Goal: Task Accomplishment & Management: Manage account settings

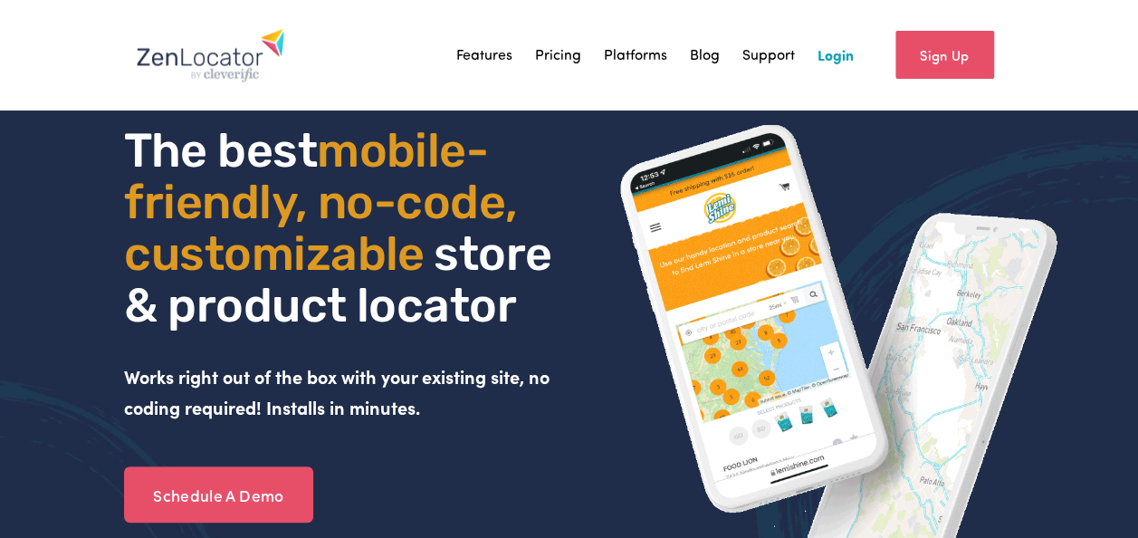
click at [972, 42] on link "Sign Up" at bounding box center [944, 55] width 99 height 48
click at [827, 61] on link "Login" at bounding box center [835, 55] width 36 height 27
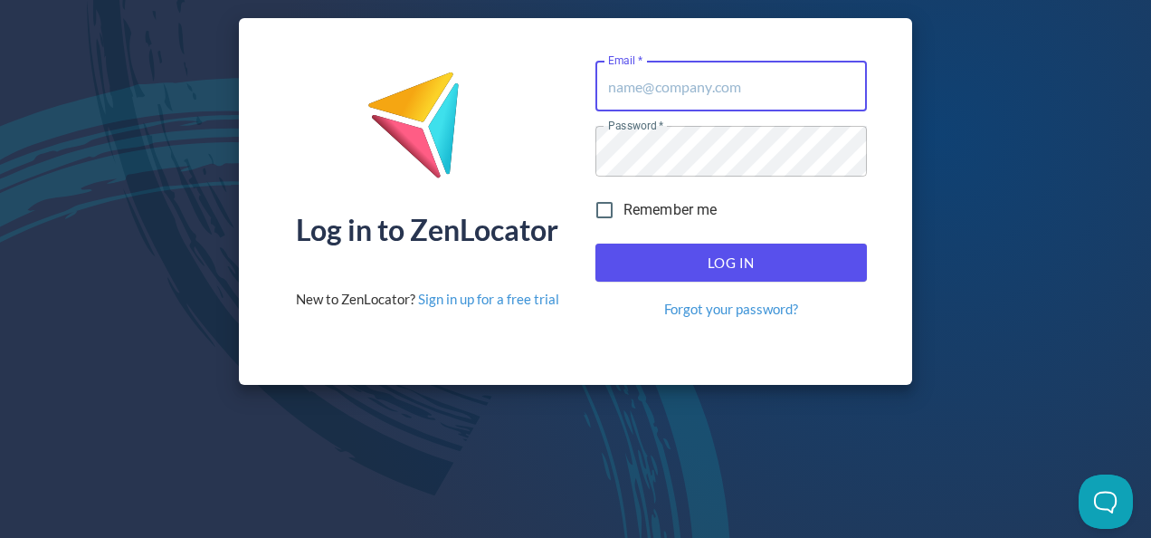
type input "[EMAIL_ADDRESS][DOMAIN_NAME]"
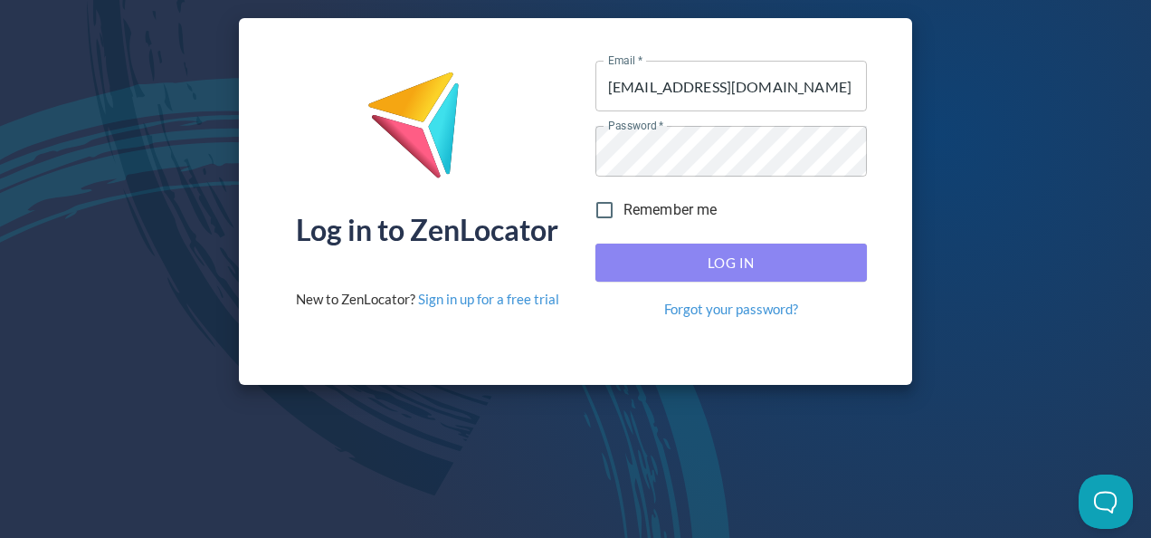
click at [697, 253] on span "Log In" at bounding box center [731, 263] width 232 height 24
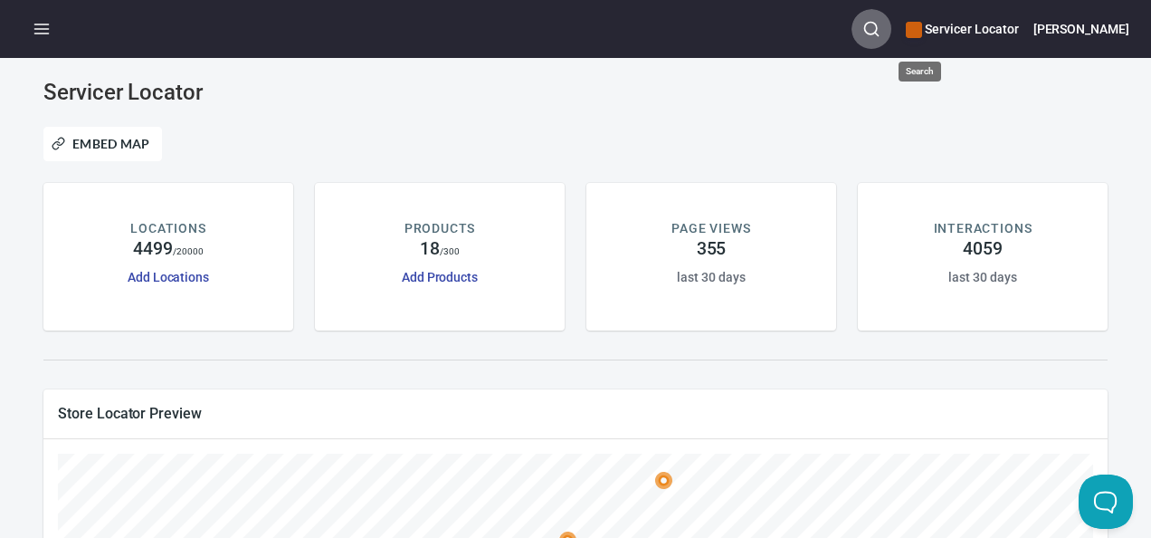
click at [881, 31] on icon "button" at bounding box center [872, 29] width 18 height 18
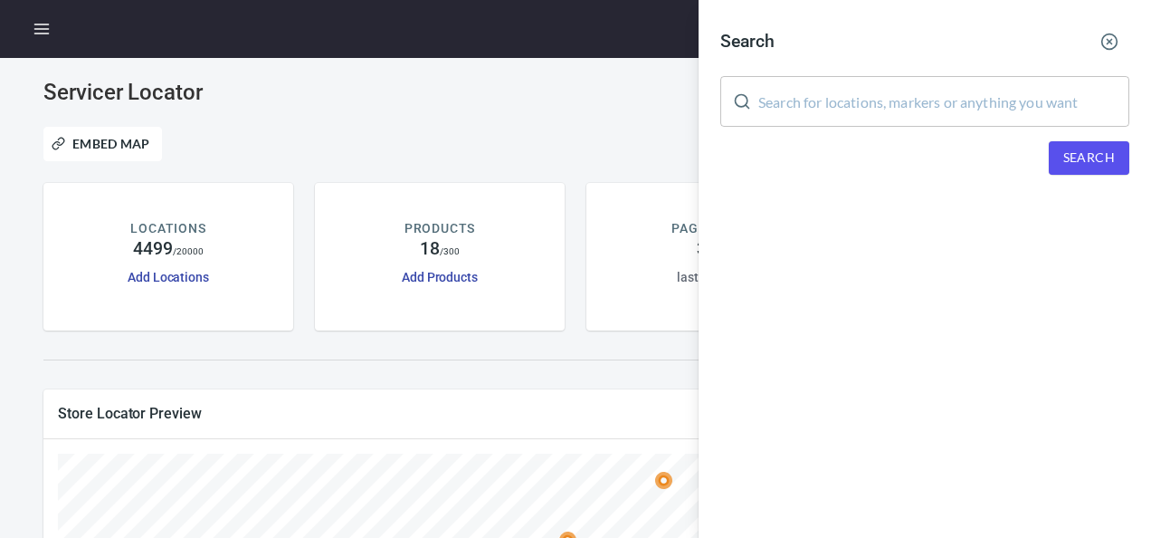
click at [848, 106] on input "text" at bounding box center [943, 101] width 371 height 51
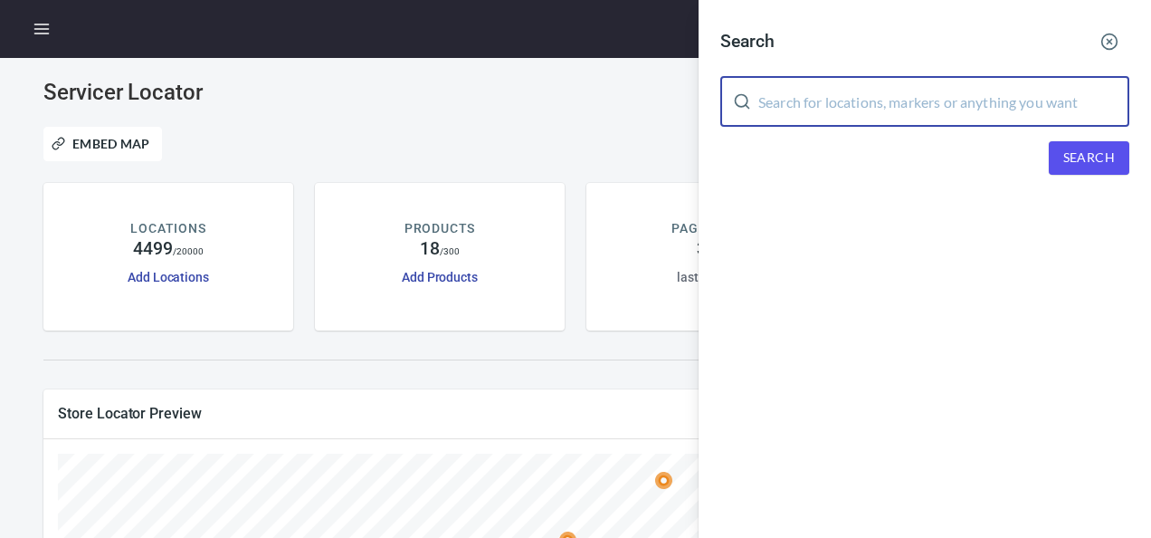
paste input "Oceanic Repair"
type input "Oceanic Repair"
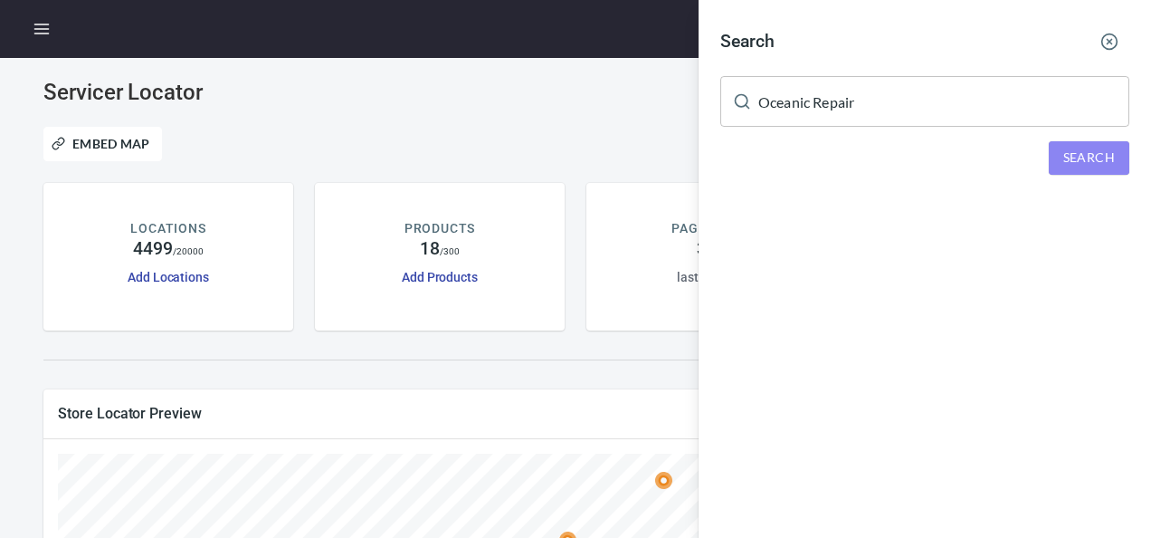
click at [1073, 162] on span "Search" at bounding box center [1090, 158] width 52 height 23
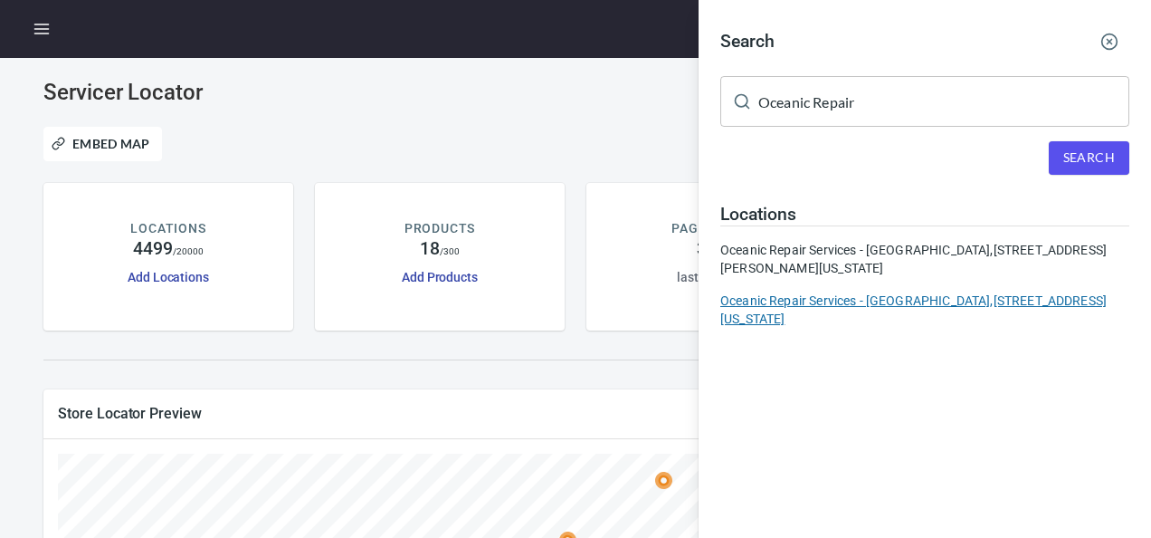
click at [893, 306] on div "Oceanic Repair Services - PA, 287 Fountain Street, Philadelphia, Pennsylvania, …" at bounding box center [924, 309] width 409 height 36
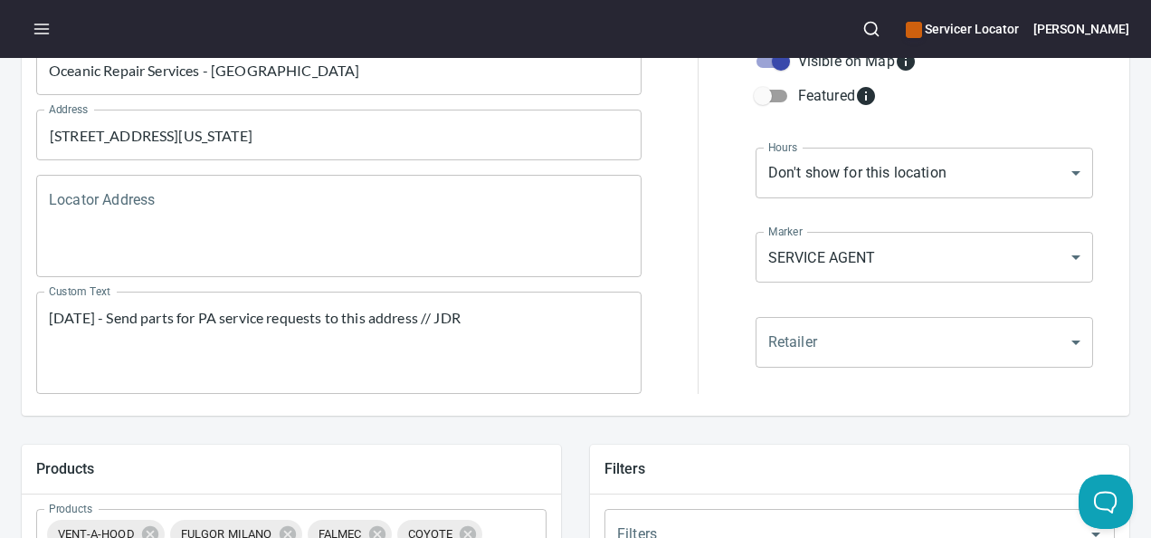
scroll to position [272, 0]
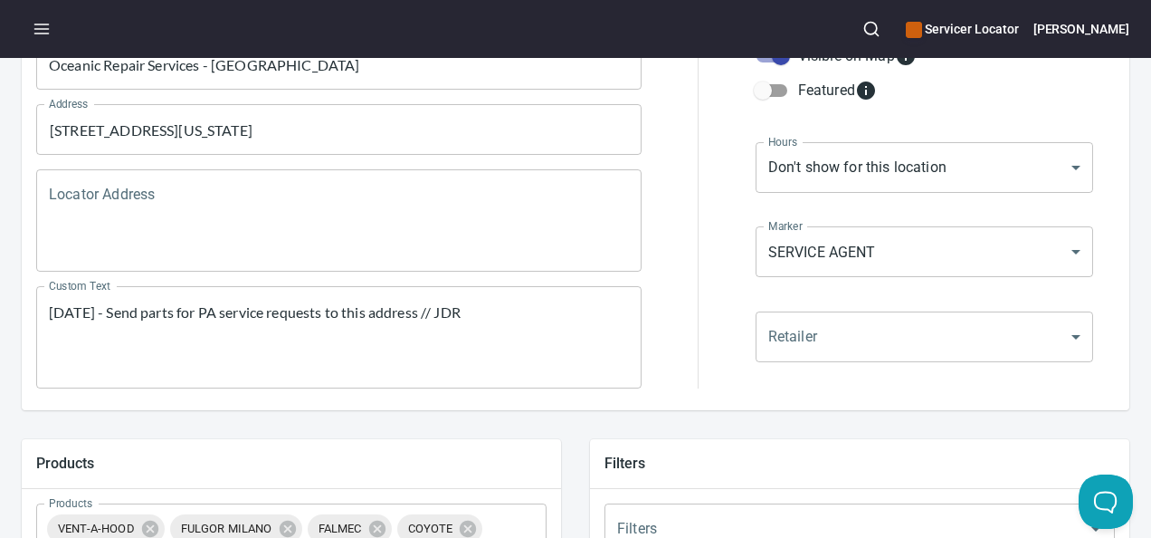
click at [495, 307] on textarea "10/15/24 - Send parts for PA service requests to this address // JDR" at bounding box center [339, 337] width 580 height 69
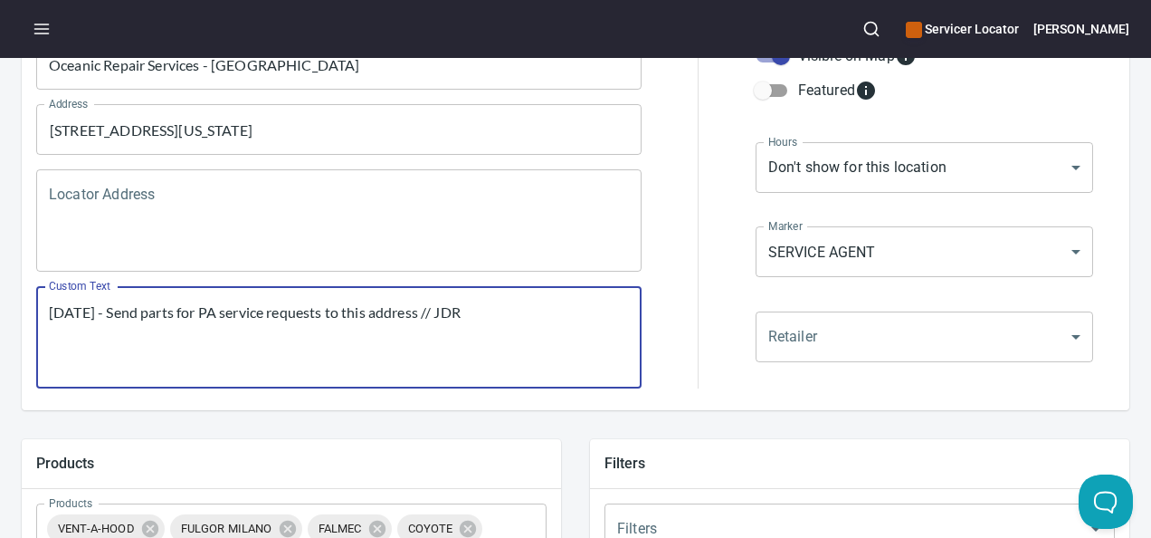
click at [52, 312] on textarea "10/15/24 - Send parts for PA service requests to this address // JDR" at bounding box center [339, 337] width 580 height 69
click at [68, 313] on textarea "10/15/24 - Send parts for PA service requests to this address // JDR" at bounding box center [339, 337] width 580 height 69
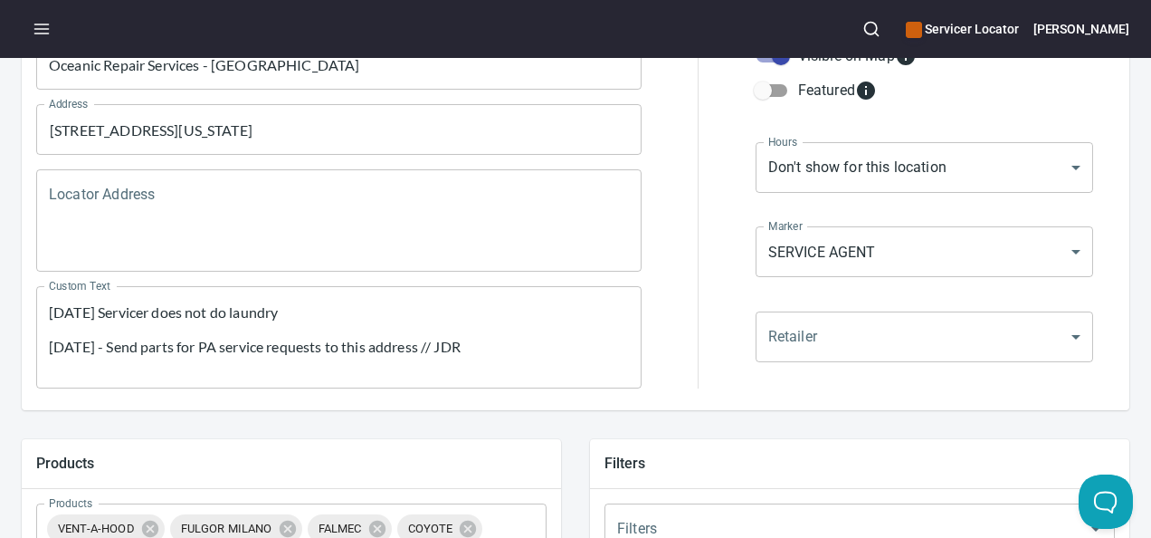
click at [310, 313] on textarea "10/10/25 Servicer does not do laundry 10/15/24 - Send parts for PA service requ…" at bounding box center [339, 337] width 580 height 69
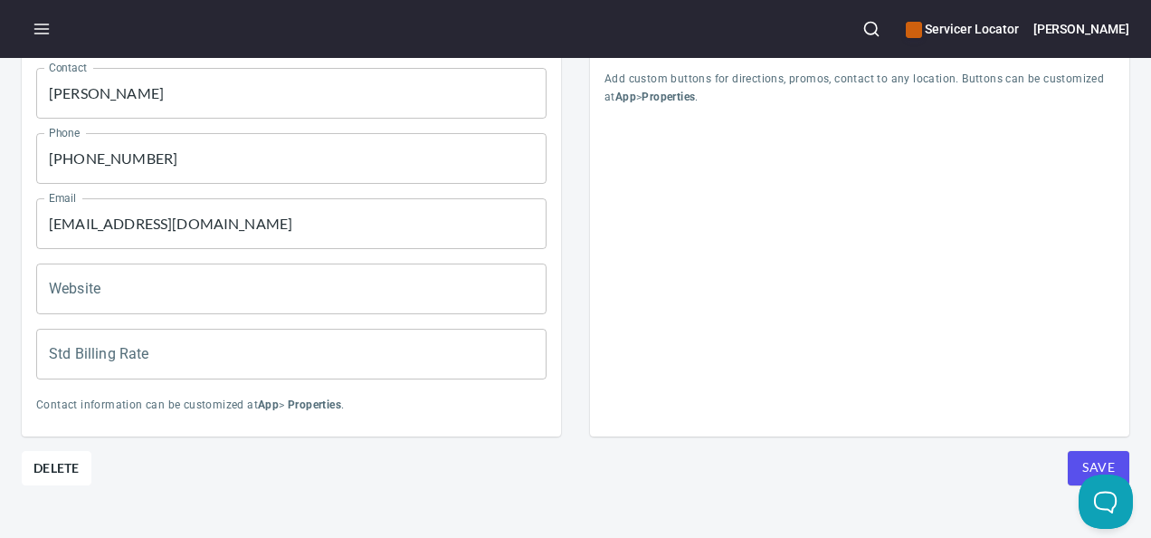
scroll to position [949, 0]
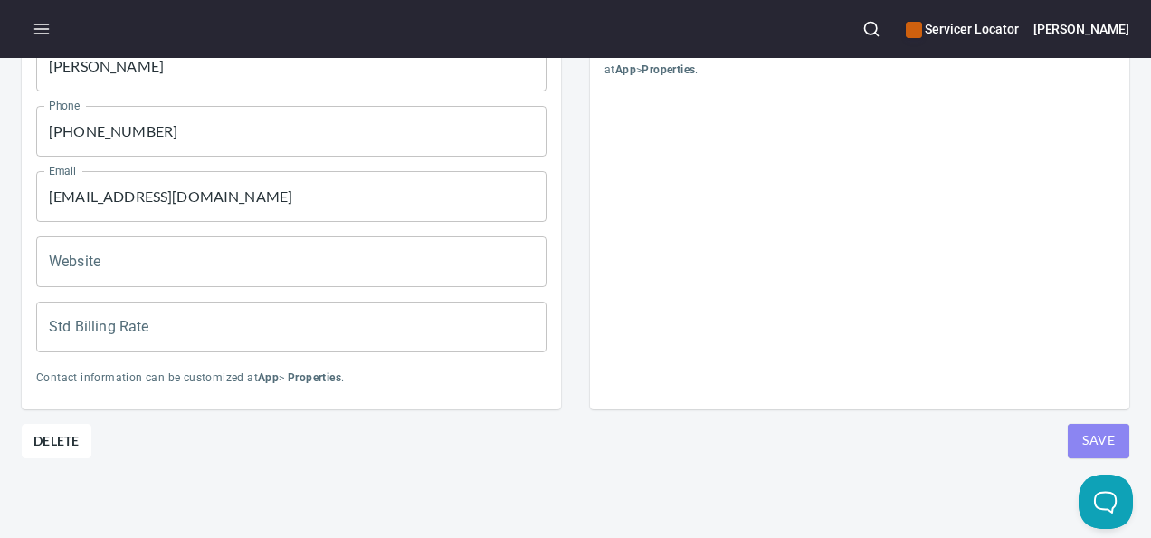
click at [1079, 424] on button "Save" at bounding box center [1099, 441] width 62 height 34
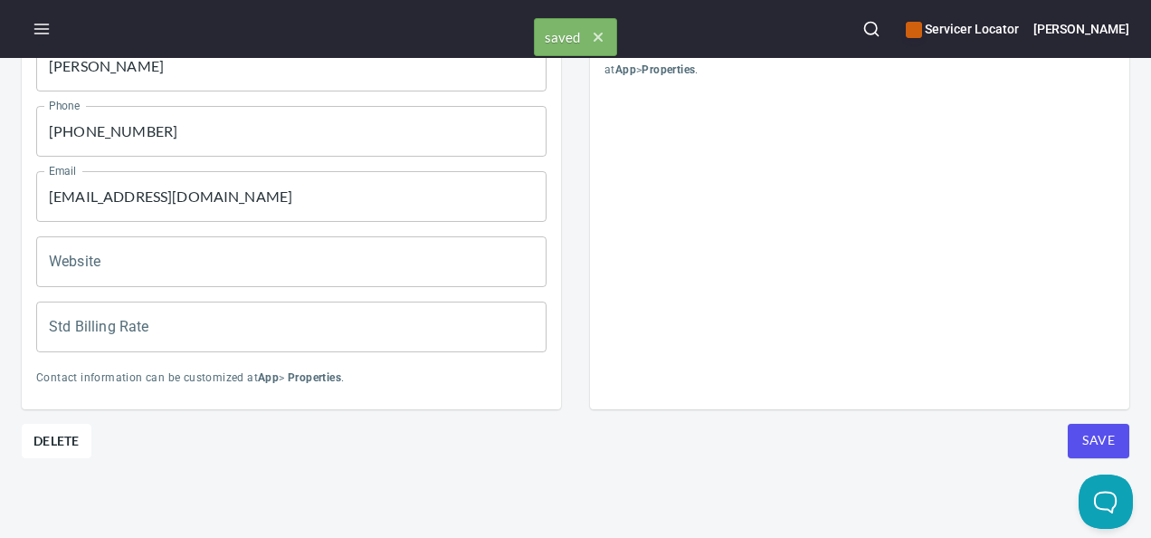
click at [1079, 424] on button "Save" at bounding box center [1099, 441] width 62 height 34
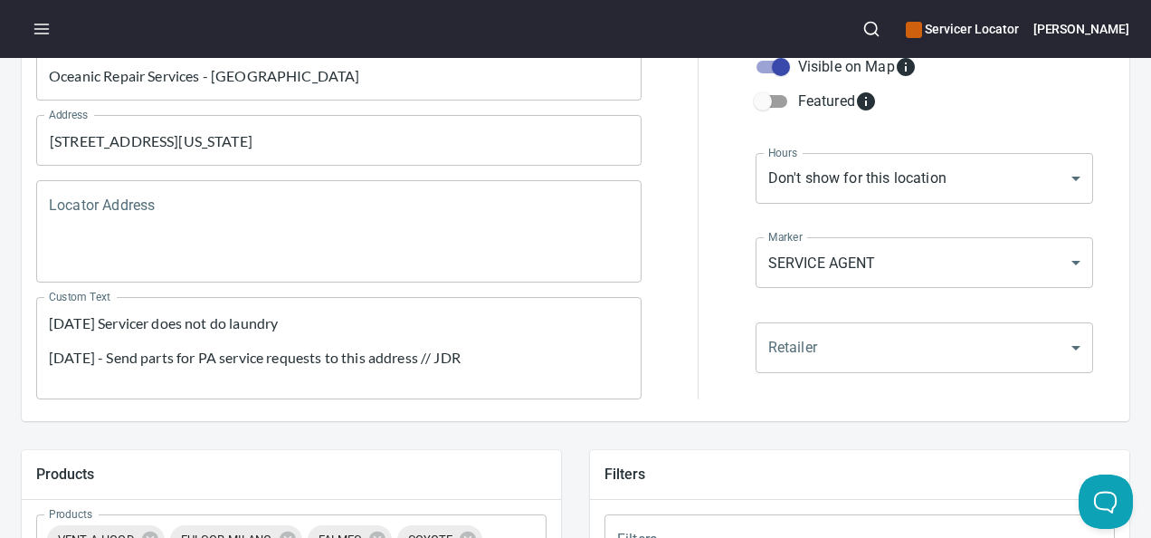
scroll to position [134, 0]
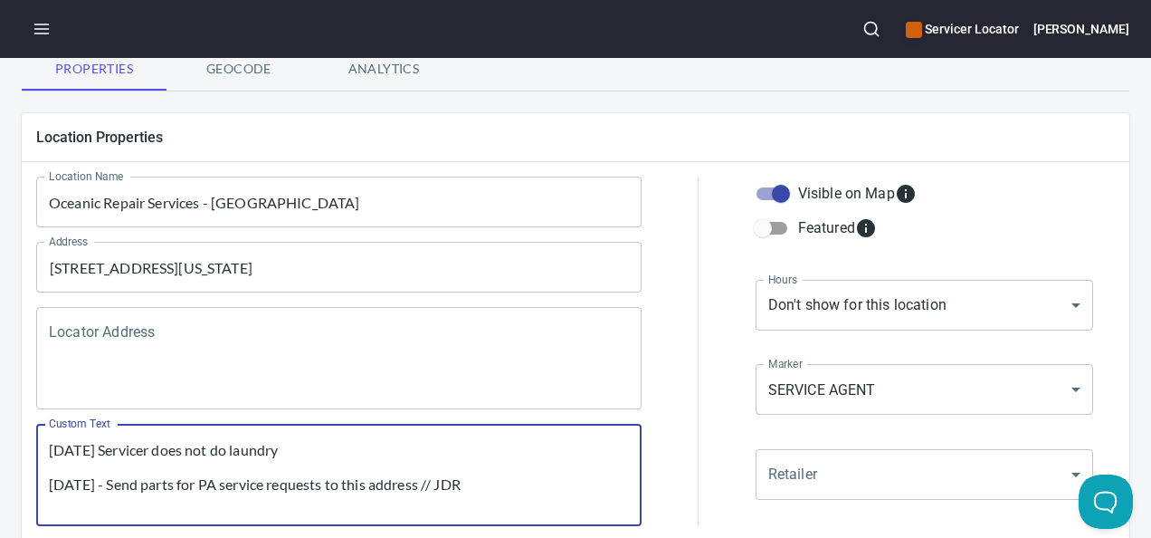
click at [323, 453] on textarea "10/10/25 Servicer does not do laundry 10/15/24 - Send parts for PA service requ…" at bounding box center [339, 475] width 580 height 69
click at [246, 447] on textarea "10/10/25 Servicer does not do laundry - BM 10/15/24 - Send parts for PA service…" at bounding box center [339, 475] width 580 height 69
click at [295, 447] on textarea "10/10/25 Servicer does not do laundry - BM 10/15/24 - Send parts for PA service…" at bounding box center [339, 475] width 580 height 69
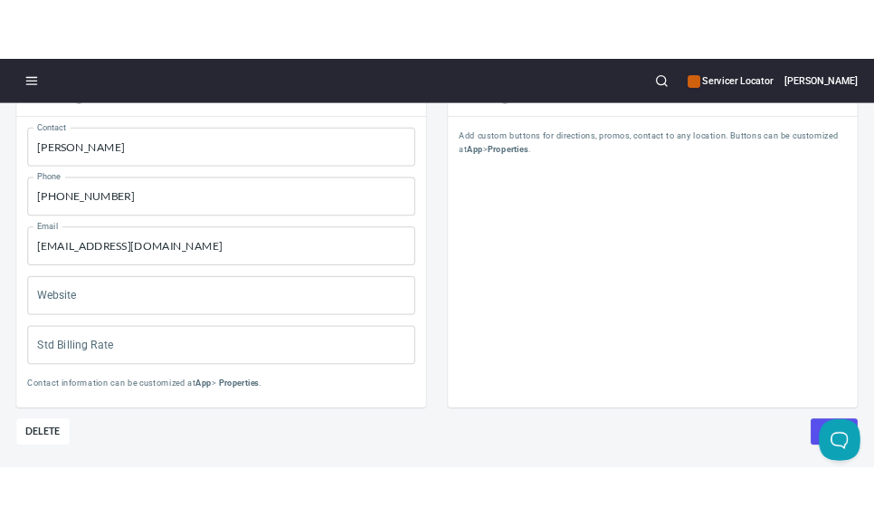
scroll to position [858, 0]
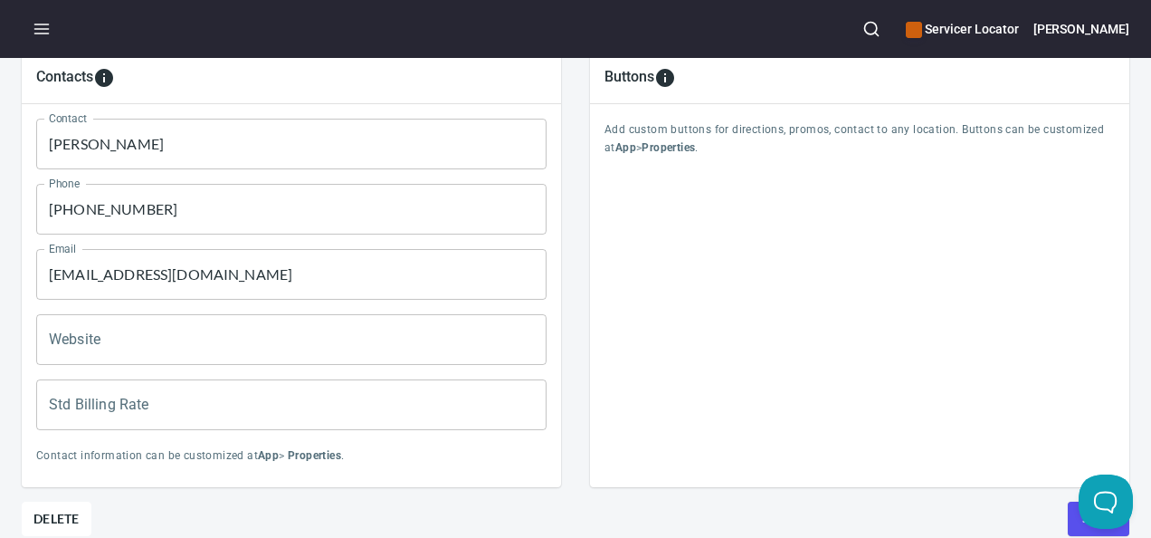
type textarea "10/10/25 Servicer does not do washers & dryers - BM 10/15/24 - Send parts for P…"
click at [1068, 510] on button "Save" at bounding box center [1099, 518] width 62 height 34
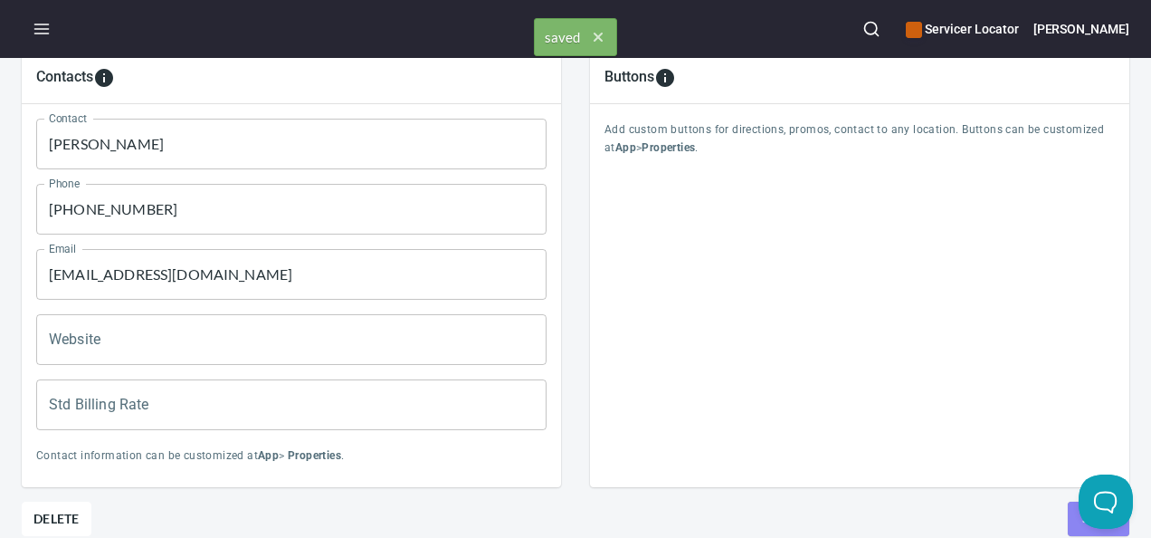
click at [1068, 510] on button "Save" at bounding box center [1099, 518] width 62 height 34
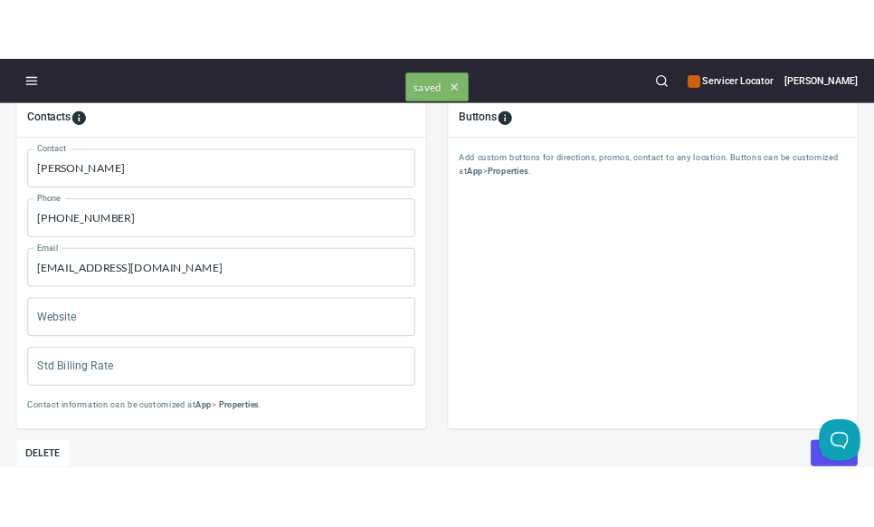
scroll to position [892, 0]
